Goal: Task Accomplishment & Management: Manage account settings

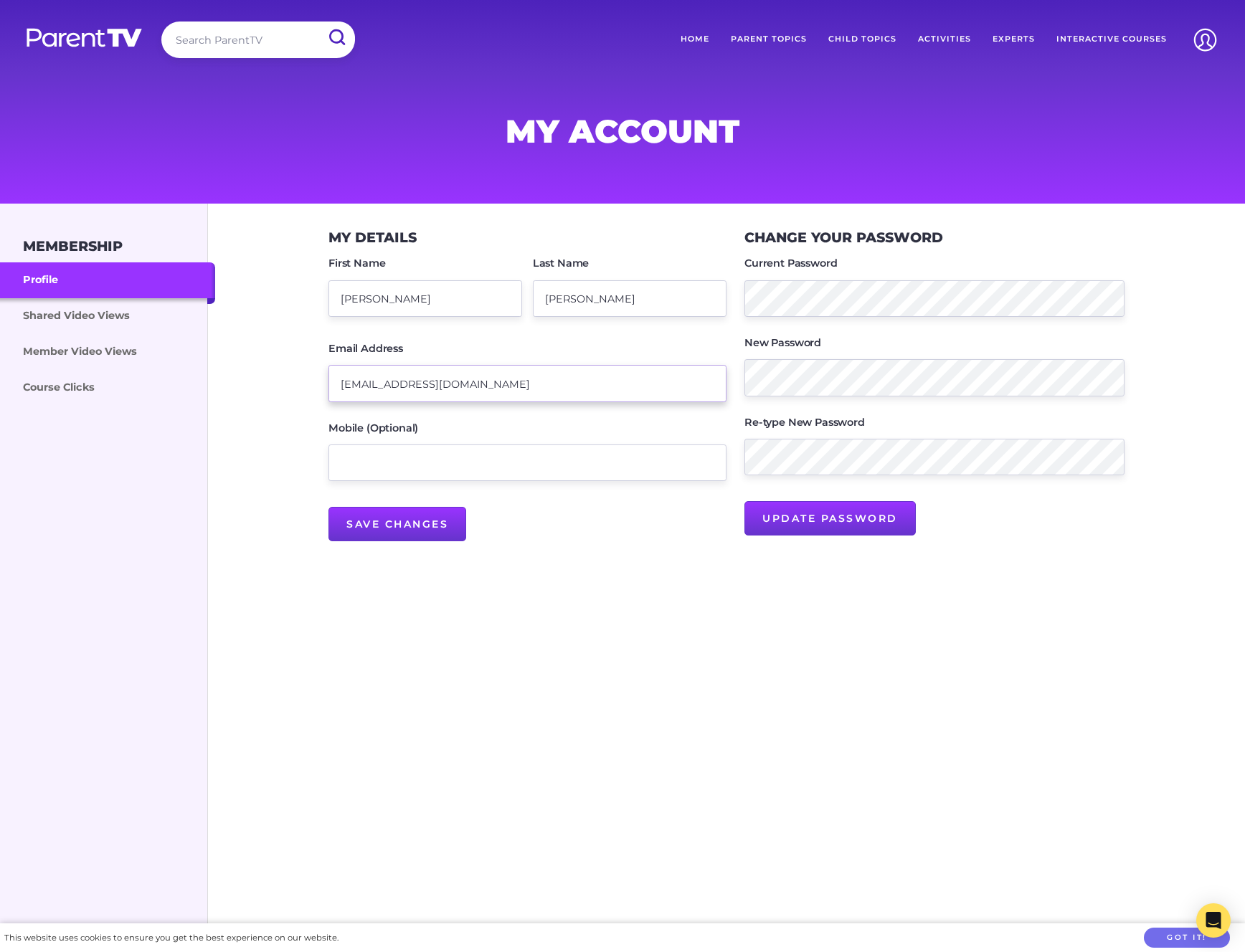
click at [406, 386] on input "williamkzhao@gmail.com" at bounding box center [527, 383] width 398 height 36
click at [405, 379] on input "williamkzhao@gmail.com" at bounding box center [527, 383] width 398 height 36
paste input "parenttv"
type input "williamkzhao+parenttv@gmail.com"
click at [414, 519] on input "Save Changes" at bounding box center [396, 523] width 138 height 34
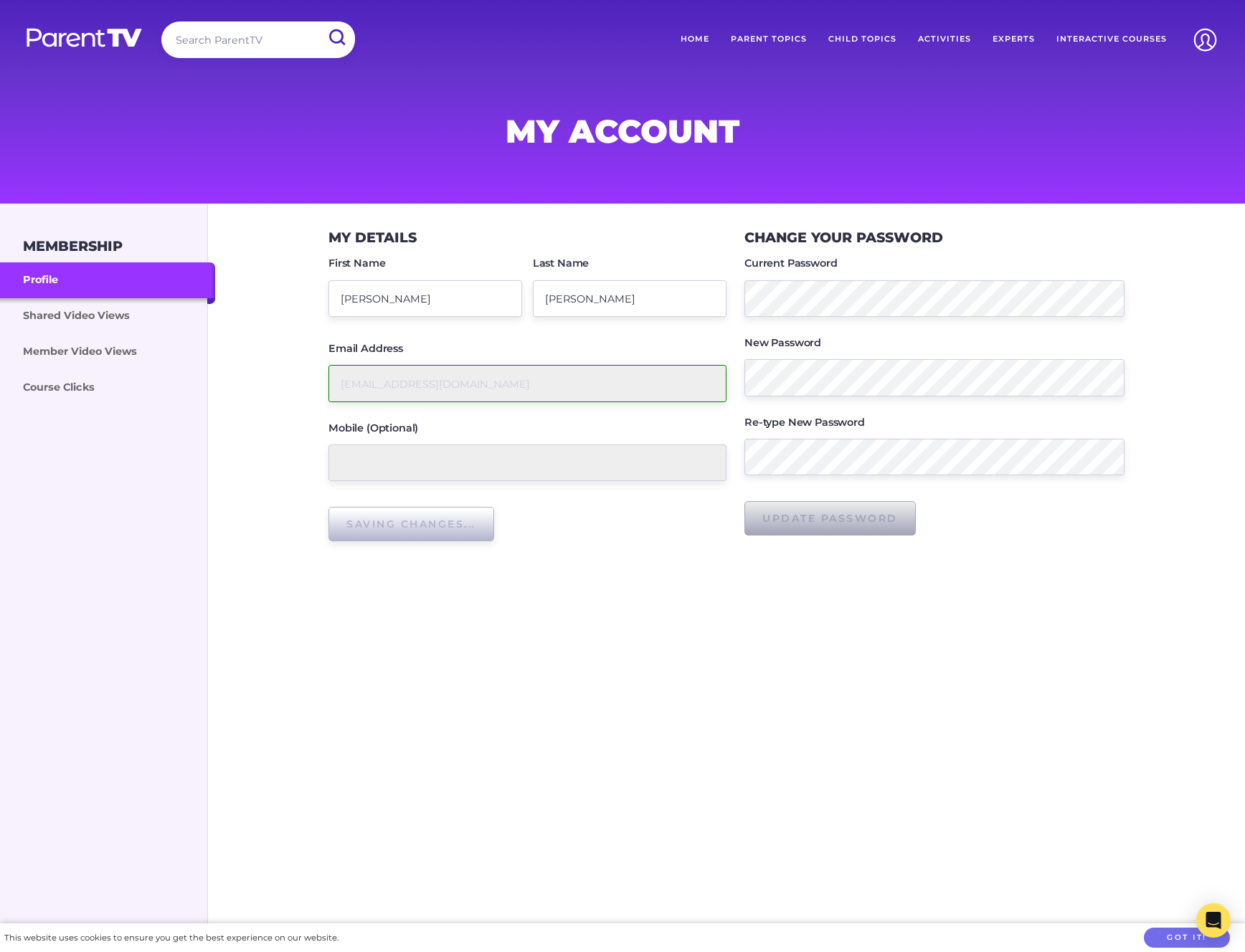
type input "Save Changes"
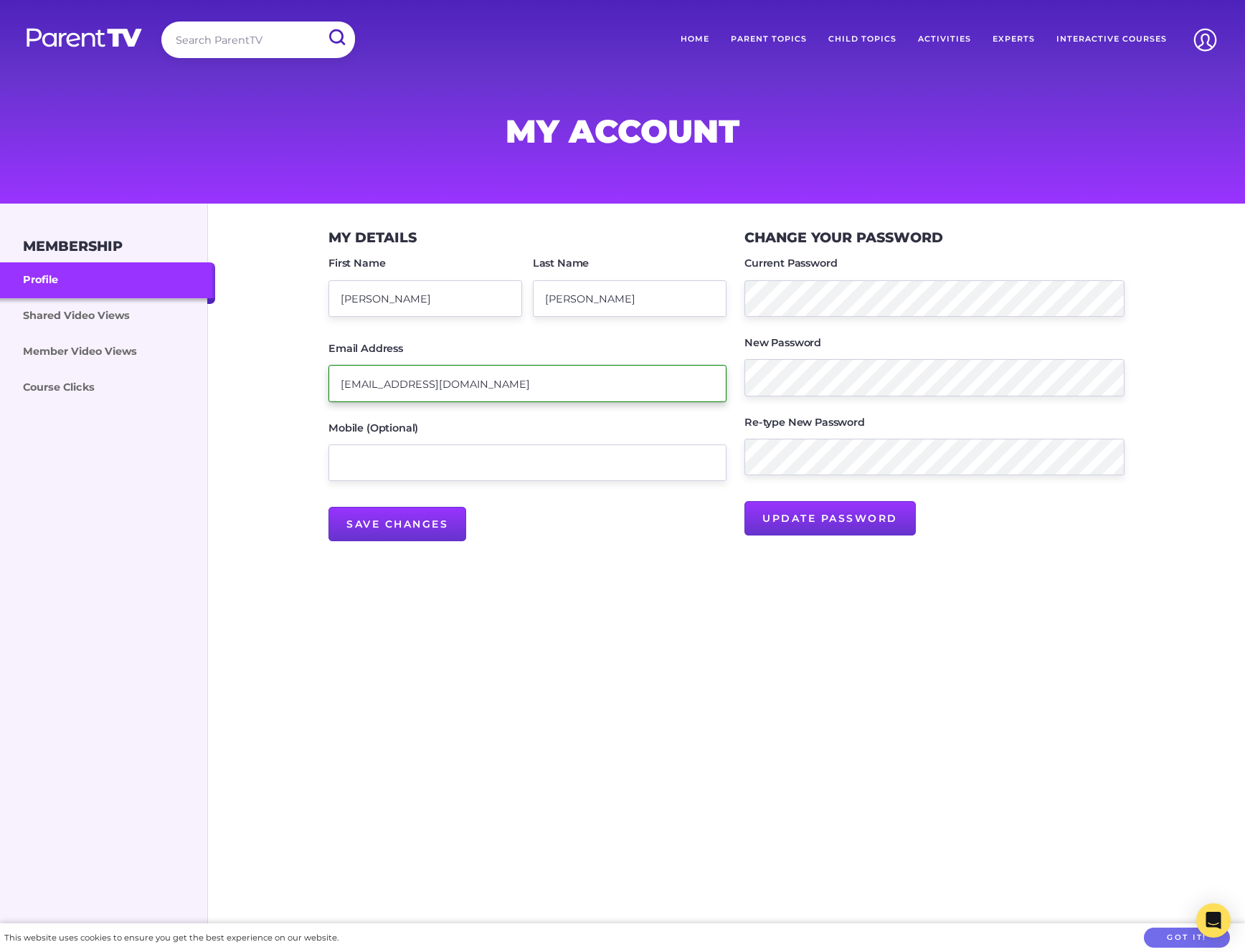
click at [419, 389] on input "williamkzhao+parenttv@gmail.com" at bounding box center [527, 383] width 398 height 36
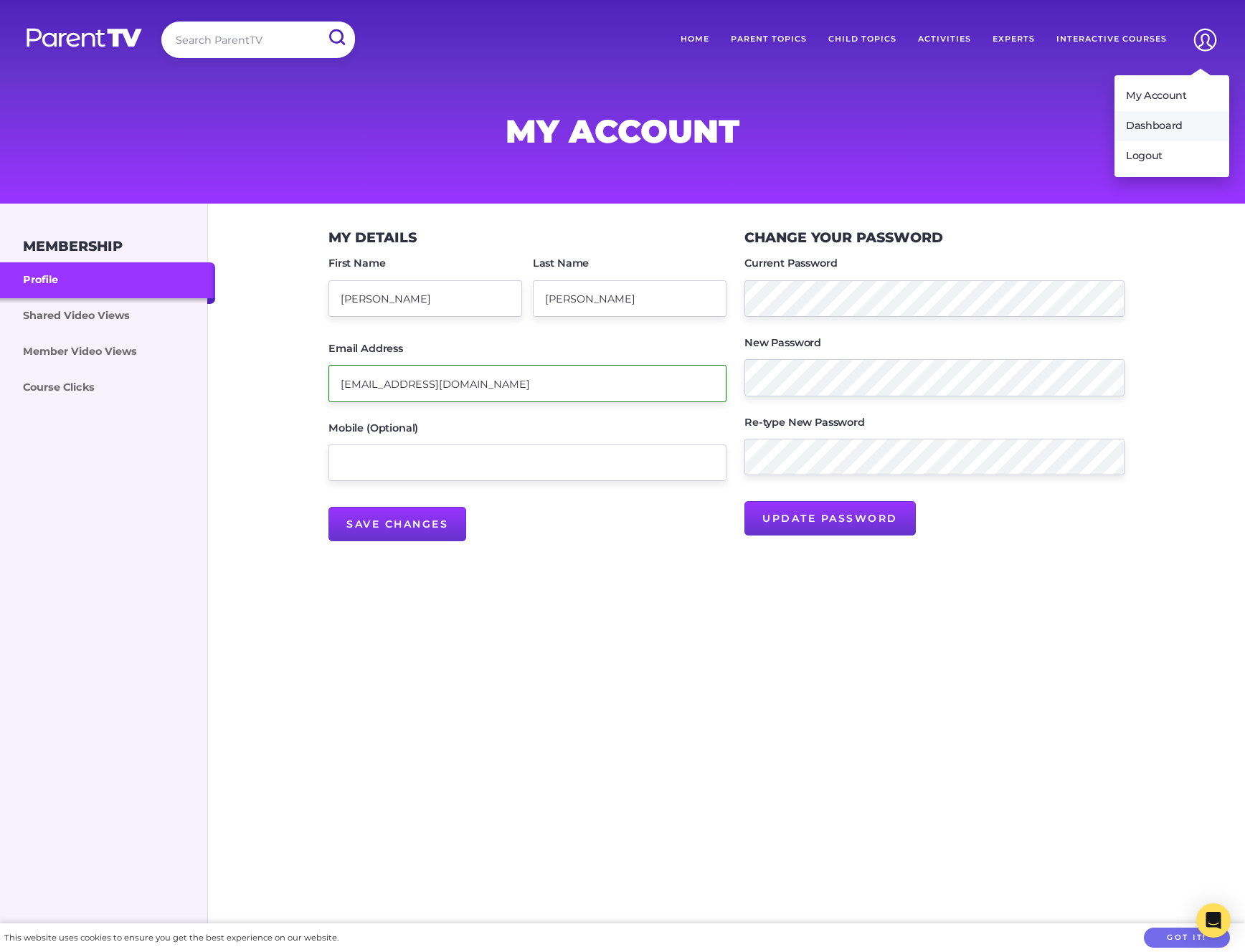
click at [1156, 123] on link "Dashboard" at bounding box center [1172, 126] width 115 height 30
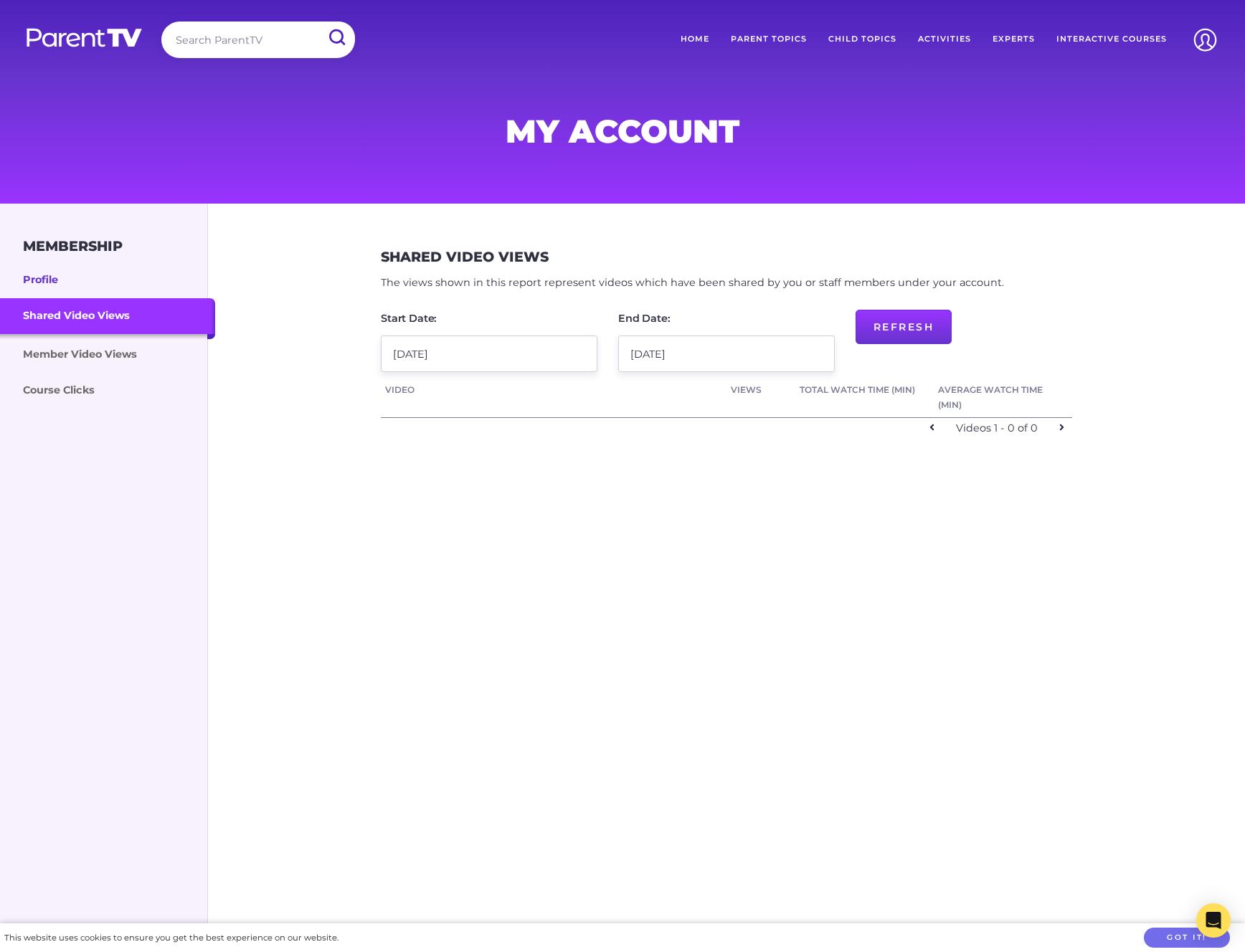
click at [46, 286] on link "Profile" at bounding box center [107, 280] width 215 height 36
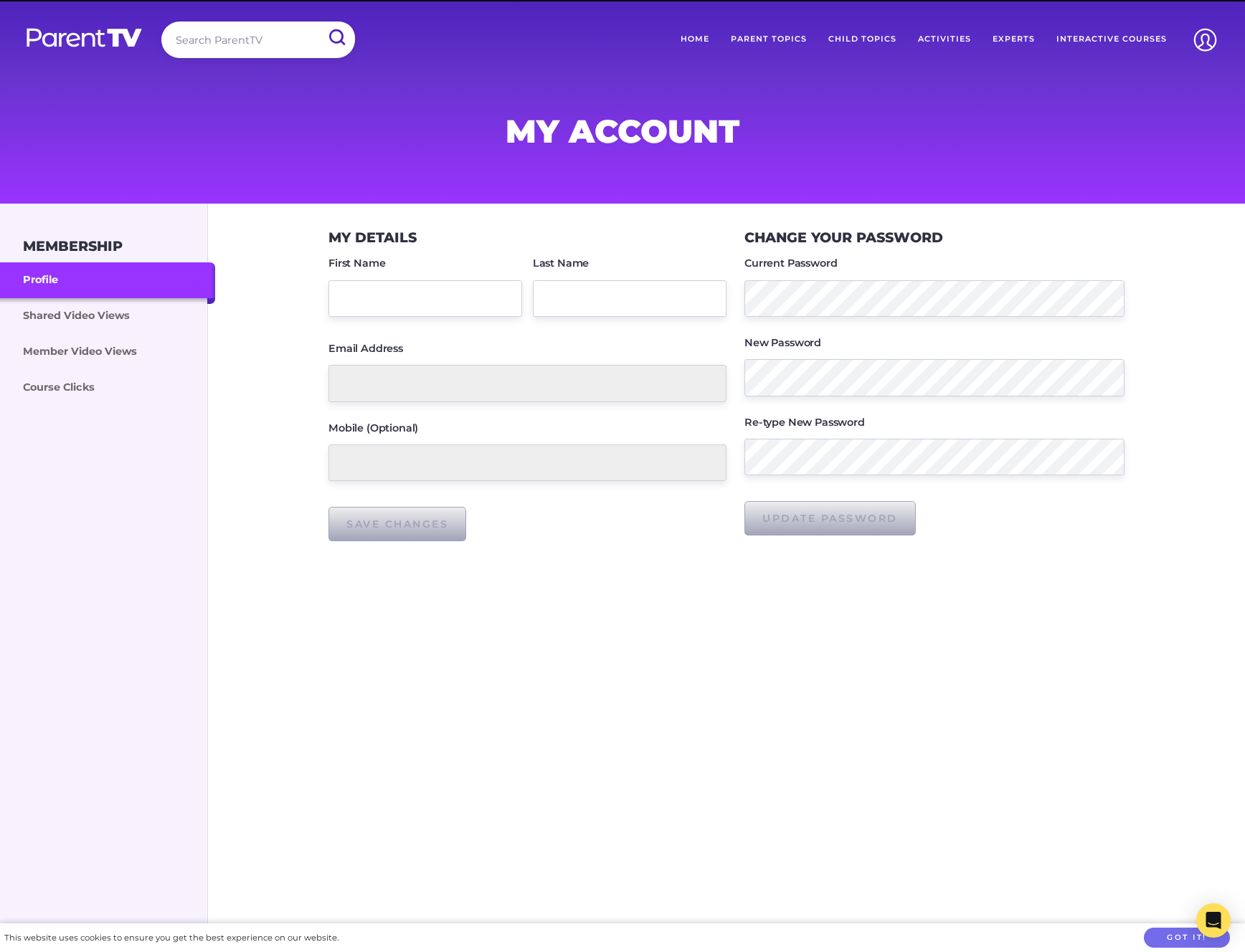
type input "William"
type input "Zhao"
type input "williamkzhao+parenttv@gmail.com"
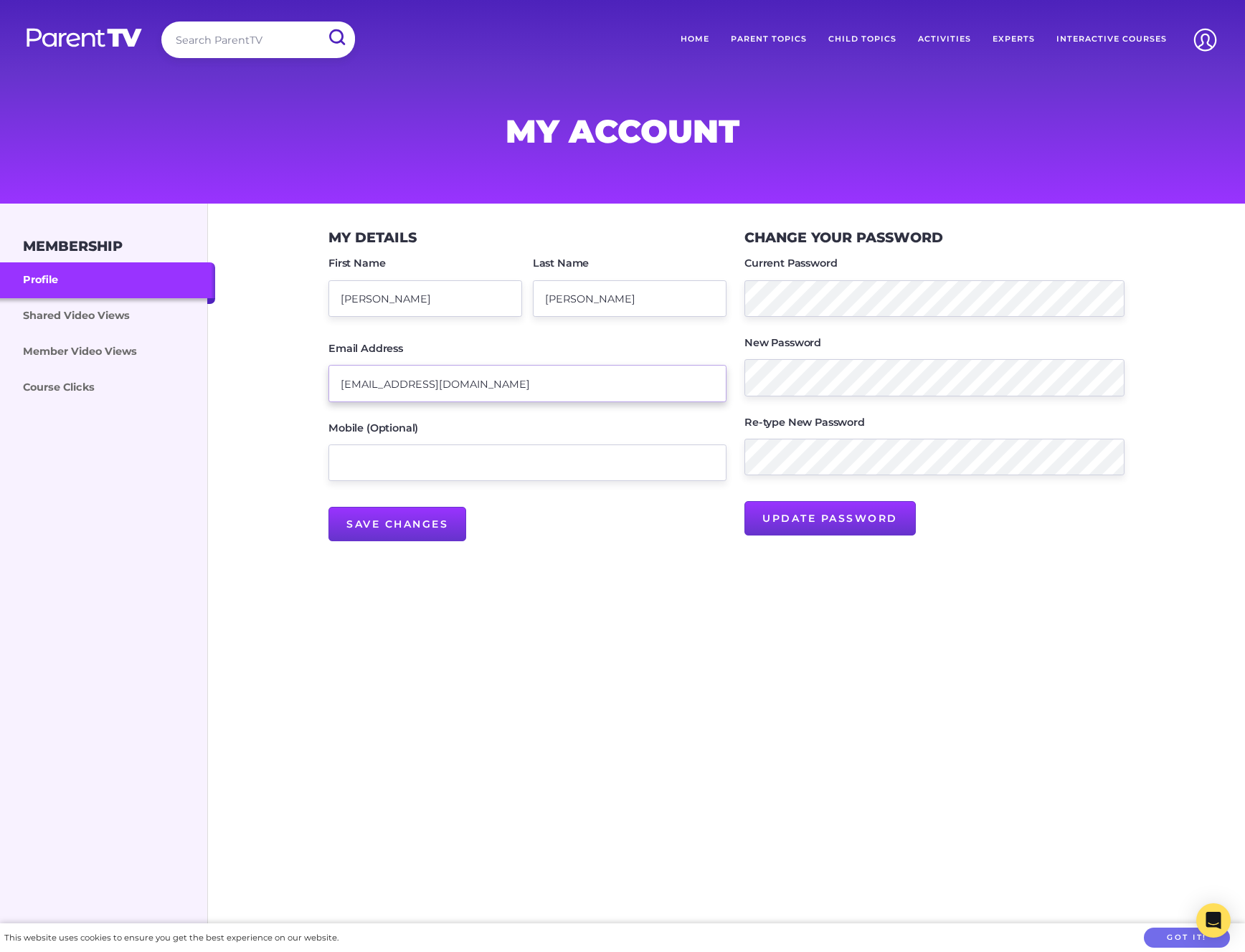
click at [472, 388] on input "williamkzhao+parenttv@gmail.com" at bounding box center [527, 383] width 398 height 36
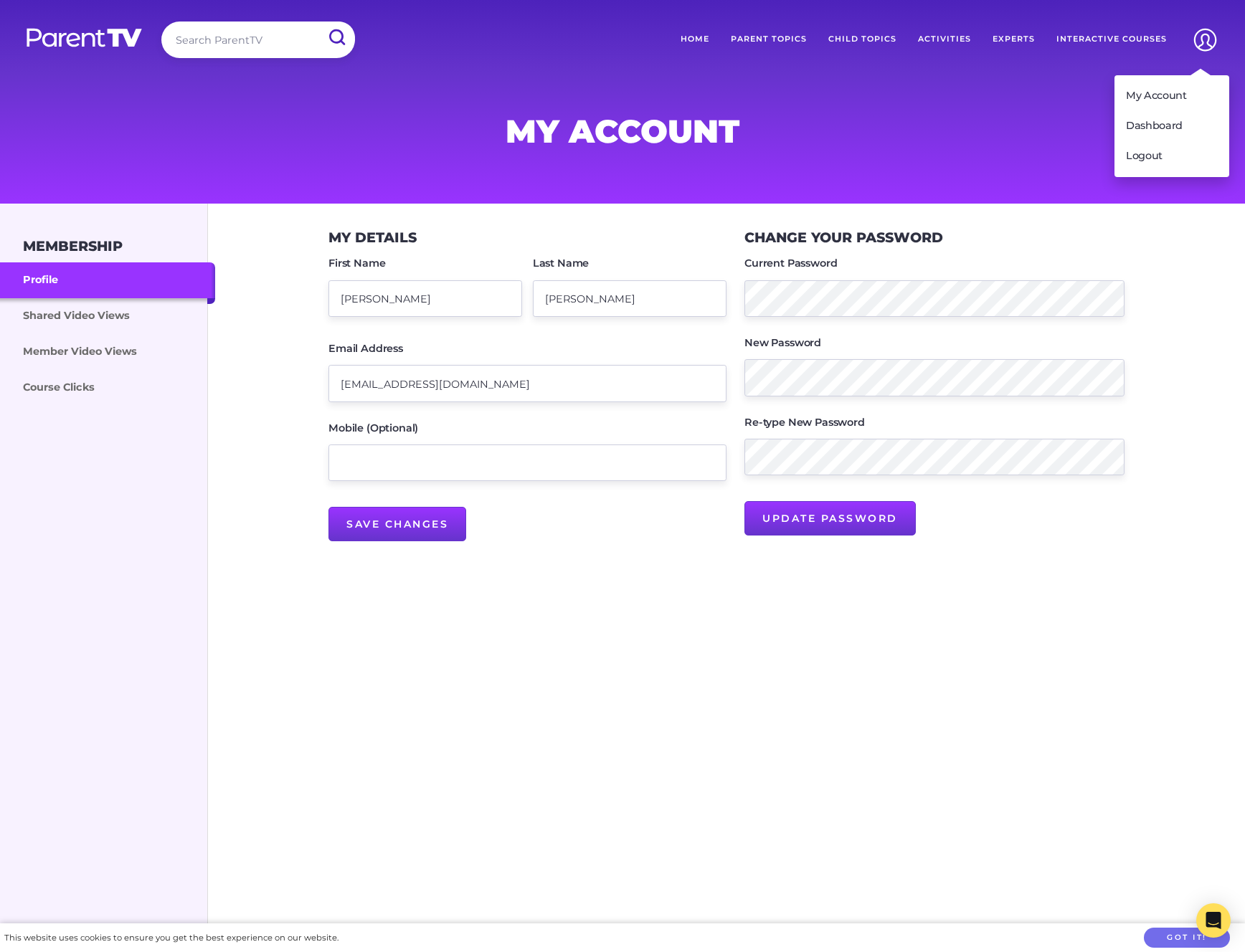
click at [1194, 34] on img at bounding box center [1205, 39] width 36 height 36
click at [1154, 150] on link "Logout" at bounding box center [1172, 156] width 115 height 30
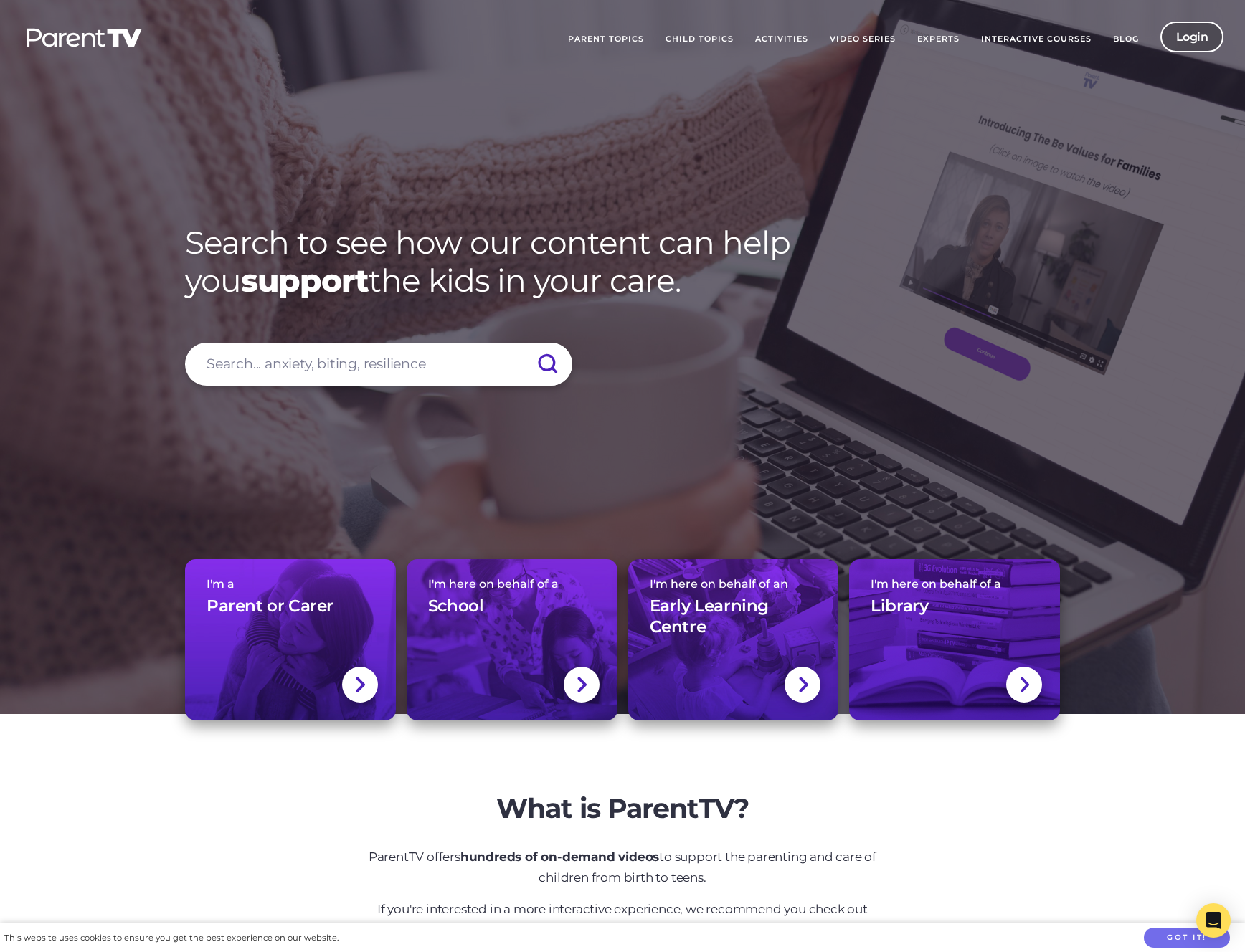
click at [1183, 45] on link "Login" at bounding box center [1191, 37] width 63 height 31
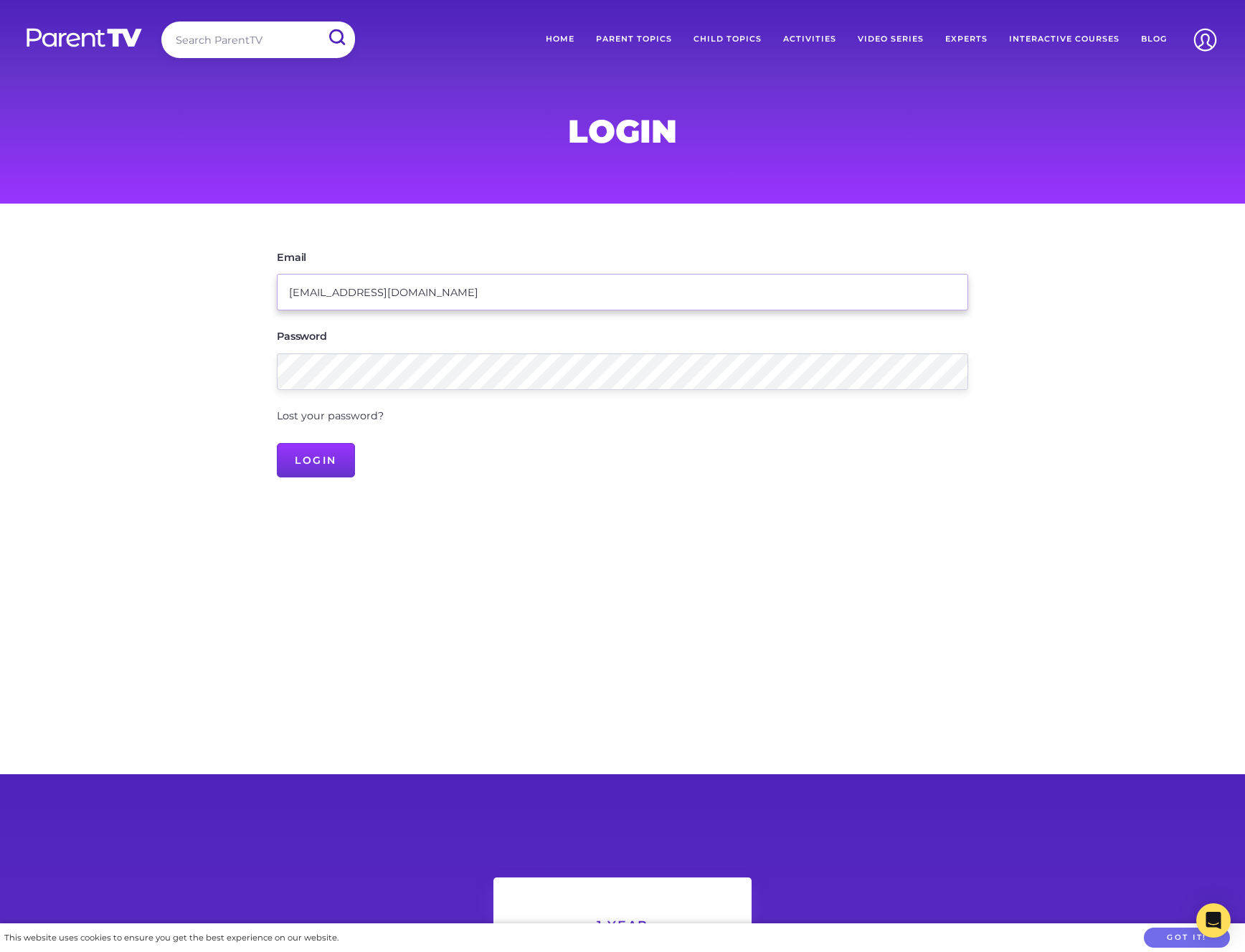
click at [439, 293] on input "[EMAIL_ADDRESS][DOMAIN_NAME]" at bounding box center [623, 292] width 691 height 36
paste input "[EMAIL_ADDRESS]."
type input "williamkzhao@gmail.williamkzhao+[EMAIL_ADDRESS][DOMAIN_NAME]"
click at [439, 293] on input "williamkzhao@gmail.williamkzhao+[EMAIL_ADDRESS][DOMAIN_NAME]" at bounding box center [623, 292] width 691 height 36
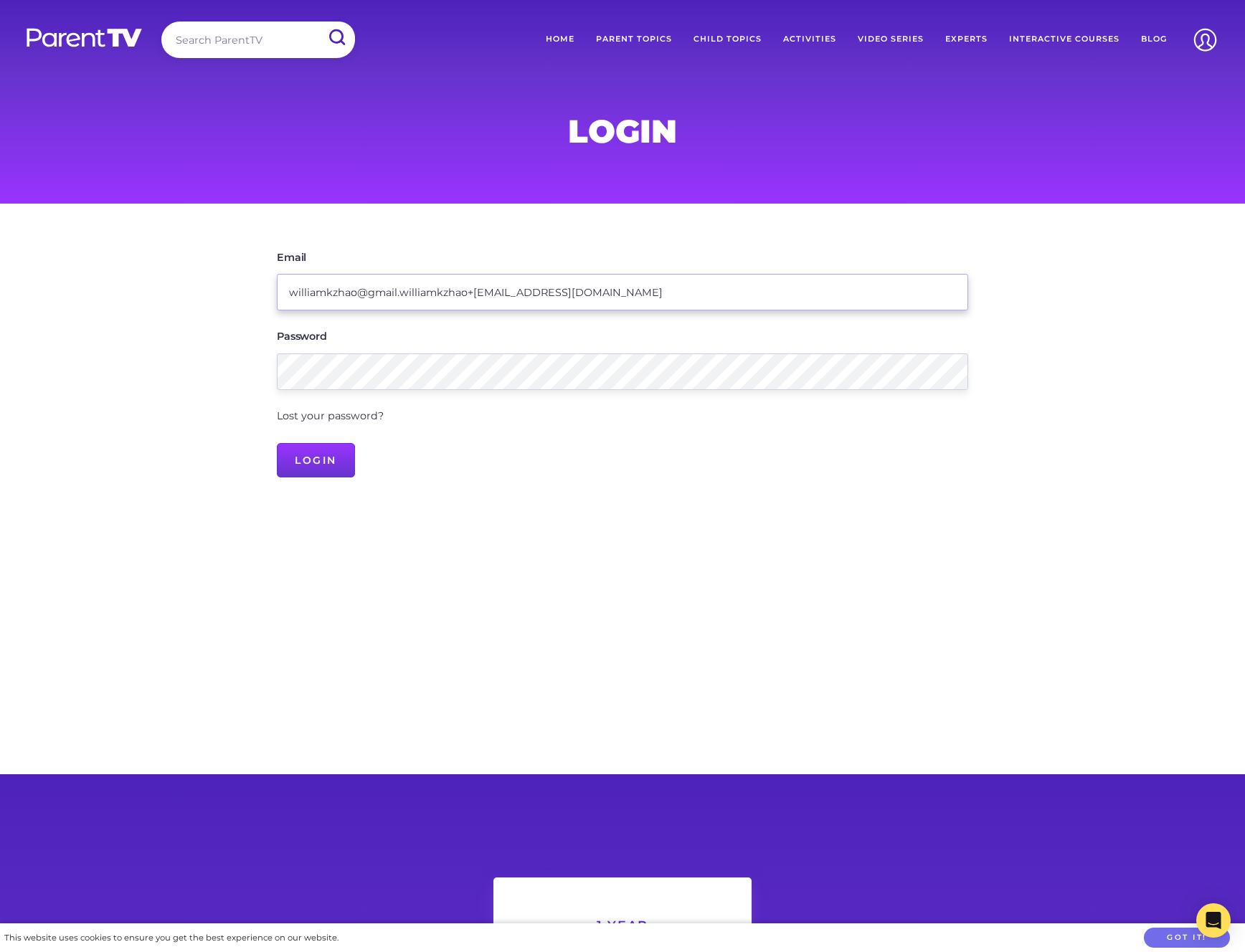
click at [439, 293] on input "williamkzhao@gmail.williamkzhao+[EMAIL_ADDRESS][DOMAIN_NAME]" at bounding box center [623, 292] width 691 height 36
